Goal: Check status

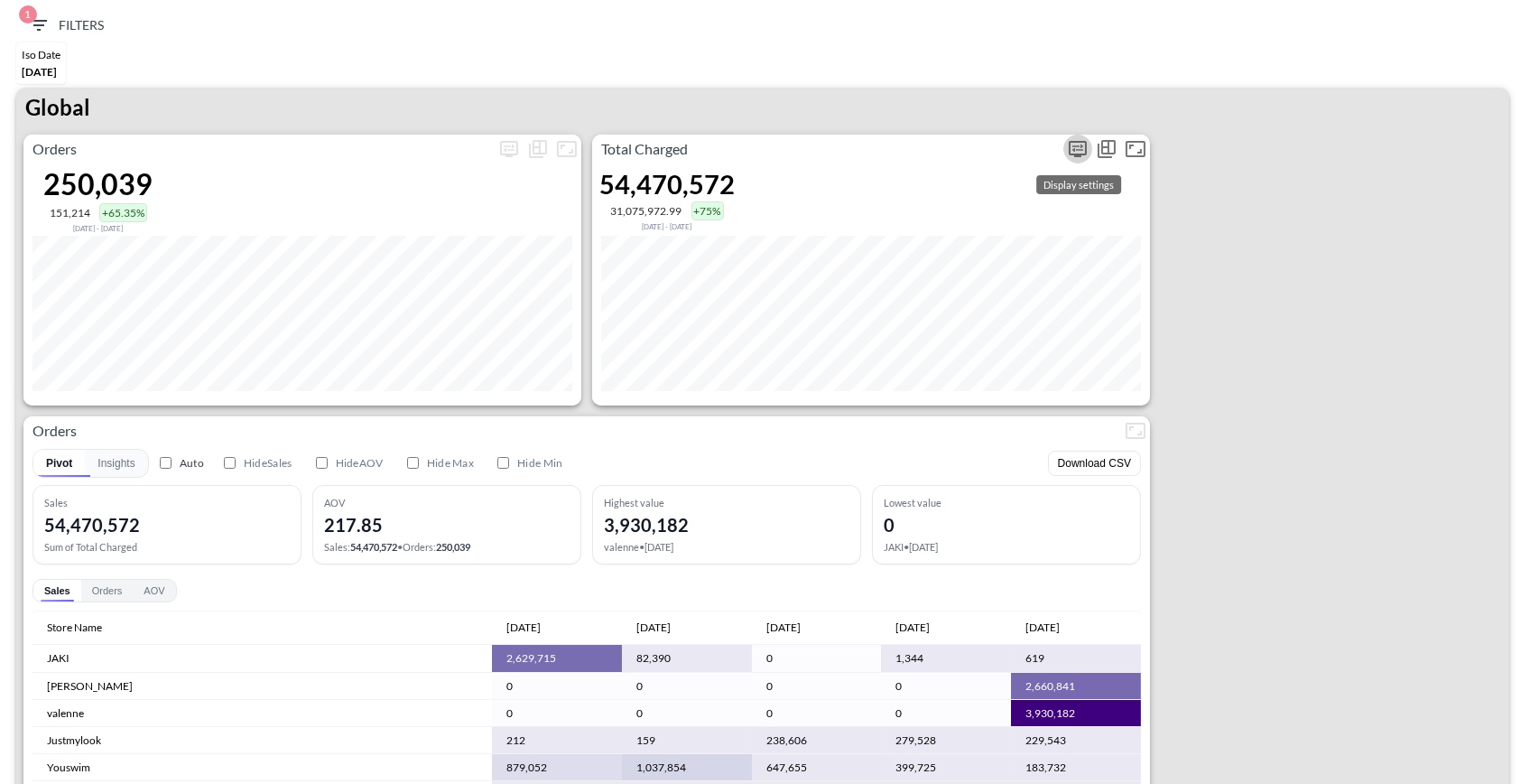
click at [1076, 148] on icon "more" at bounding box center [1078, 148] width 11 height 7
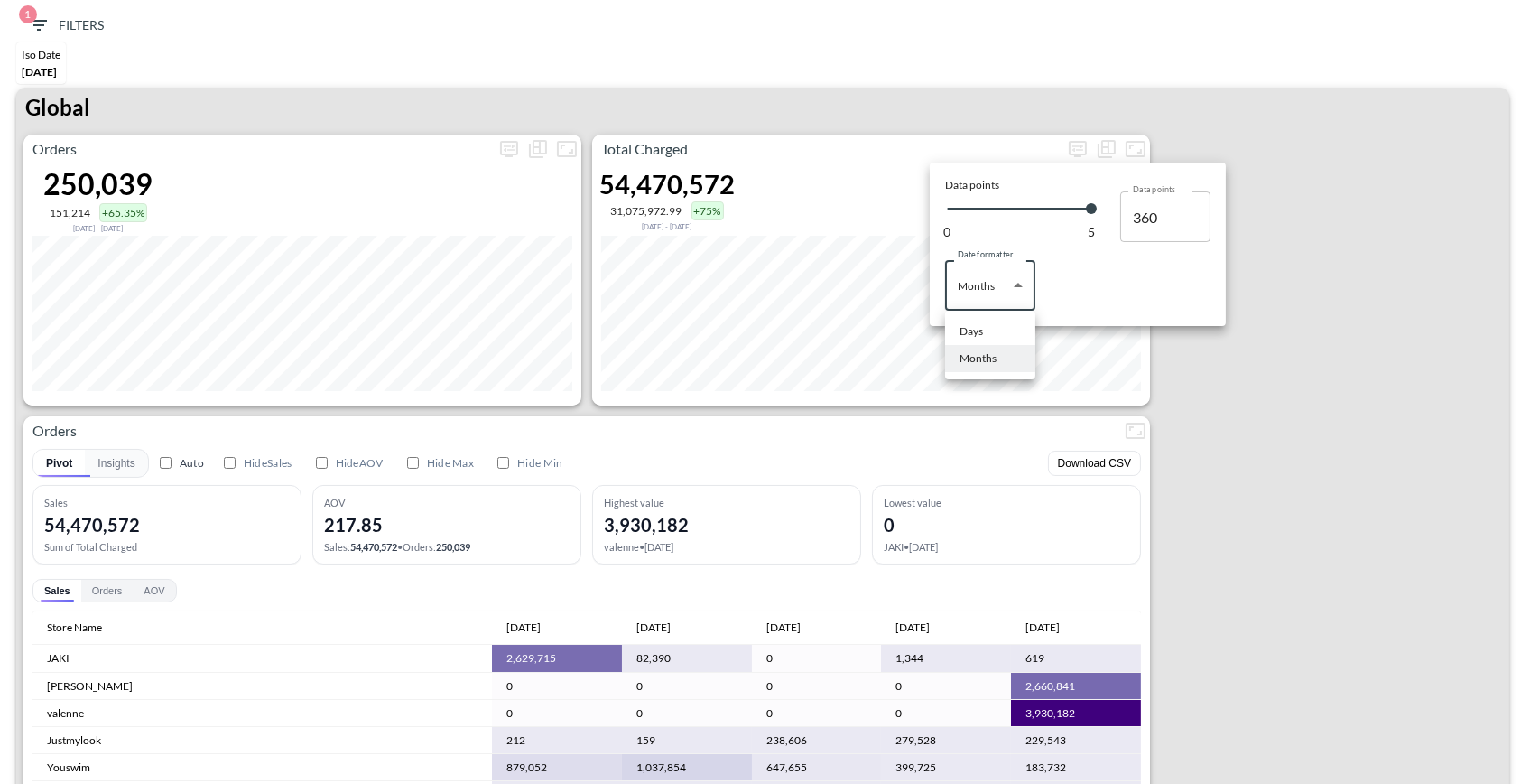
click at [979, 285] on body "BI.P.EYE, Interactive Analytics Dashboards 1 Filters Iso Date May 01, 2025 Glob…" at bounding box center [765, 392] width 1530 height 784
click at [985, 335] on li "Days" at bounding box center [990, 331] width 90 height 27
type input "Days"
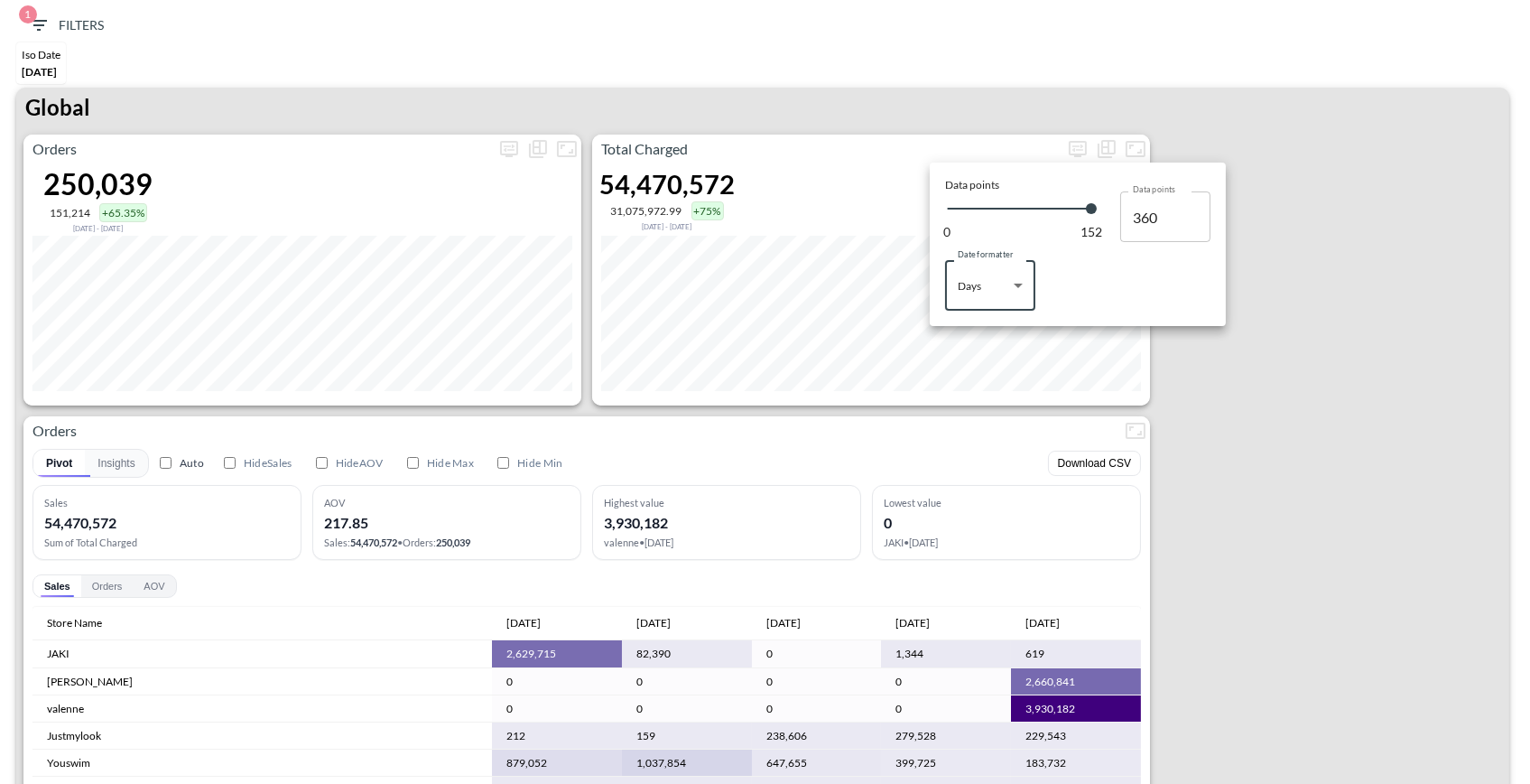
type input "152"
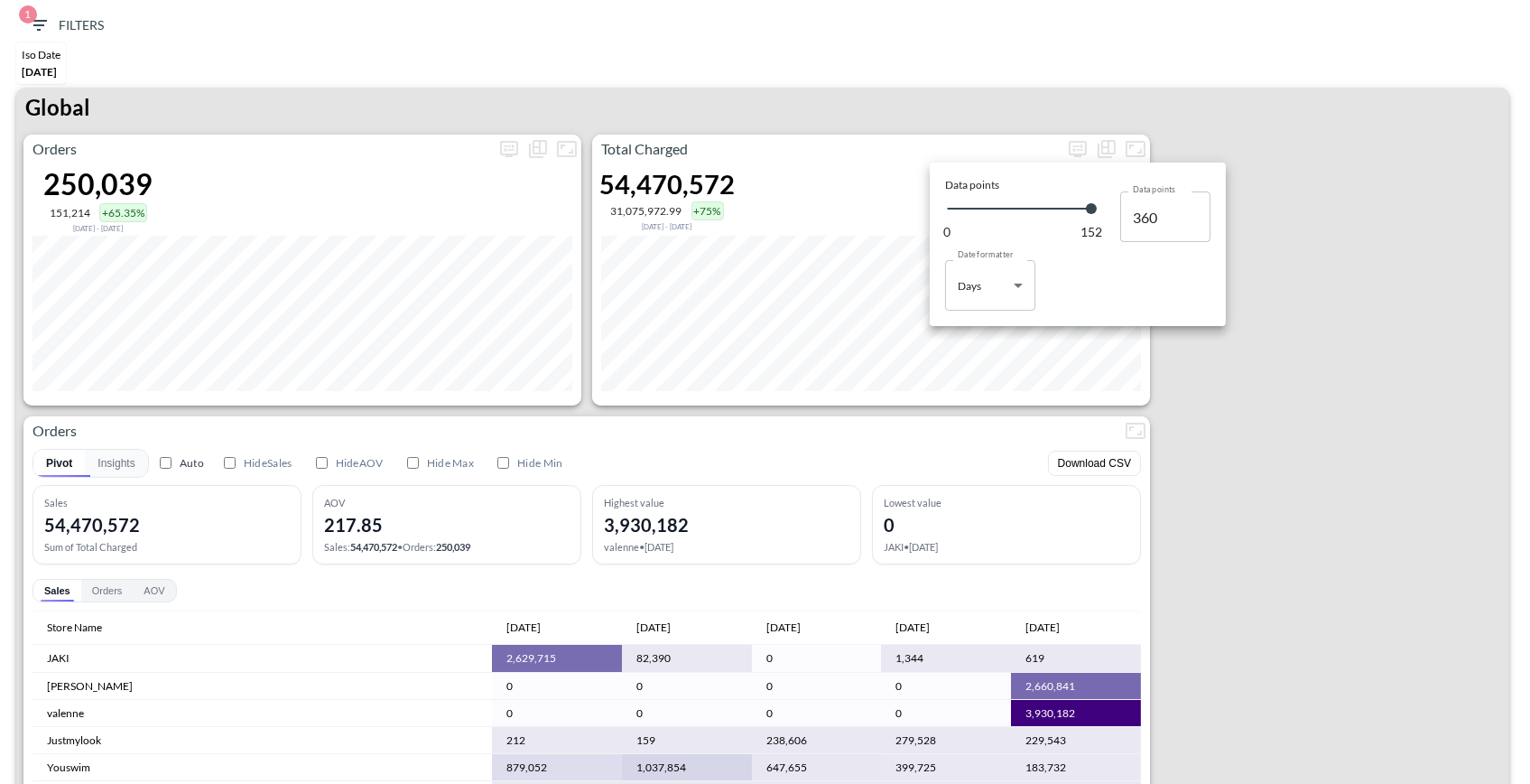
click at [1327, 492] on div at bounding box center [765, 392] width 1530 height 784
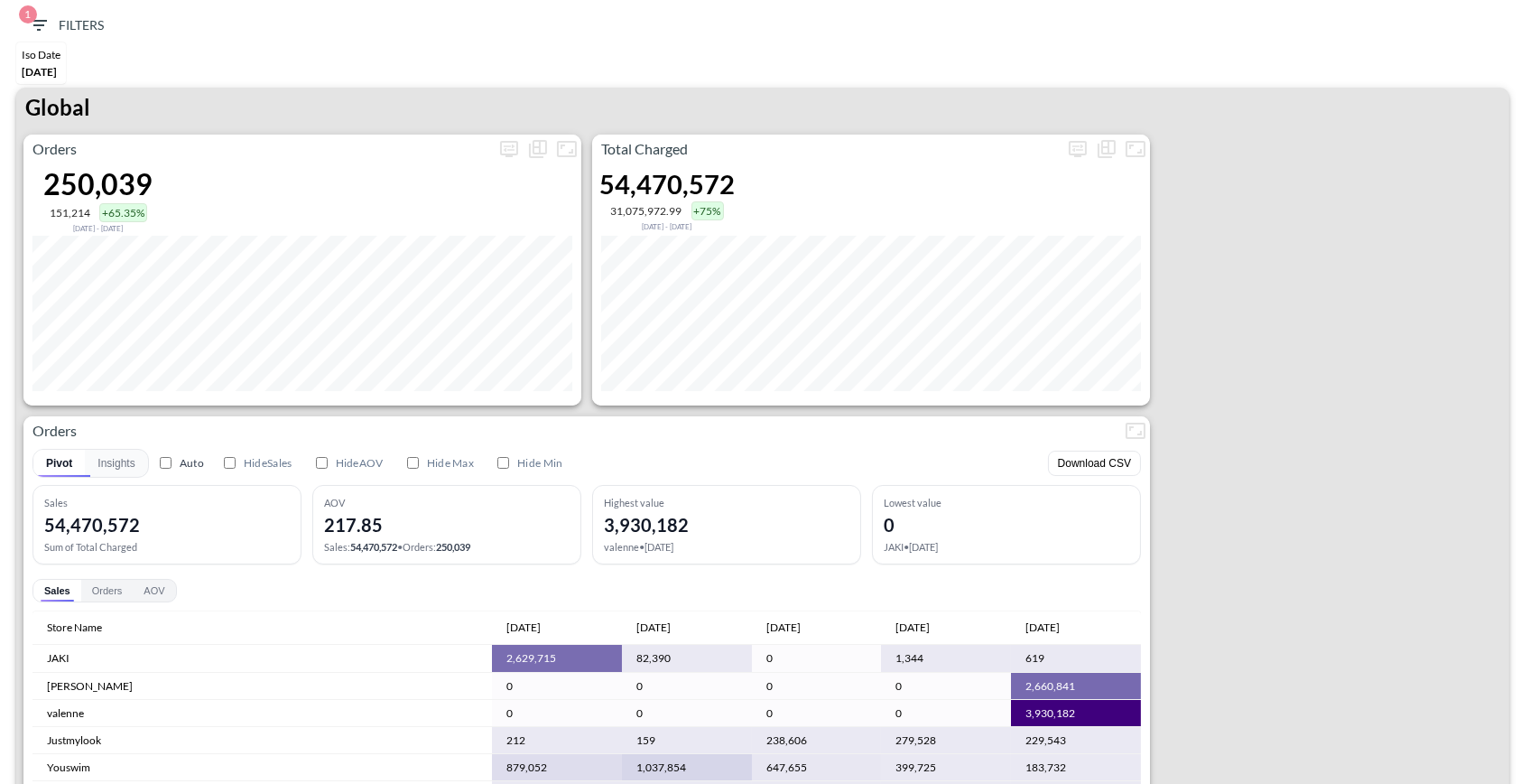
scroll to position [2, 0]
click at [1077, 139] on icon "more" at bounding box center [1078, 146] width 18 height 16
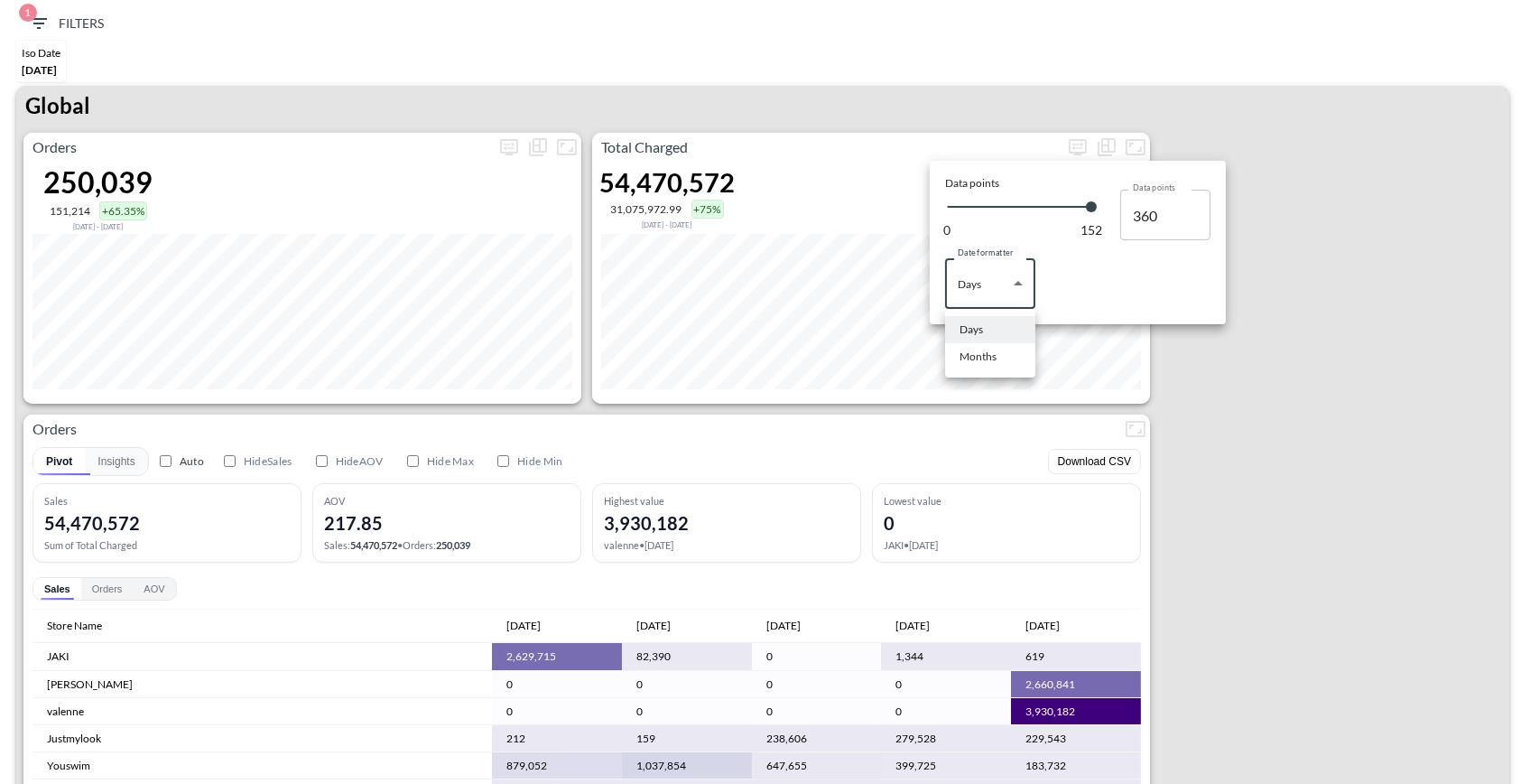
click at [971, 268] on body "BI.P.EYE, Interactive Analytics Dashboards 1 Filters Iso Date May 01, 2025 Glob…" at bounding box center [765, 392] width 1530 height 784
click at [985, 361] on div "Months" at bounding box center [978, 356] width 37 height 16
type input "Months"
click at [1318, 420] on div at bounding box center [765, 392] width 1530 height 784
